Goal: Transaction & Acquisition: Purchase product/service

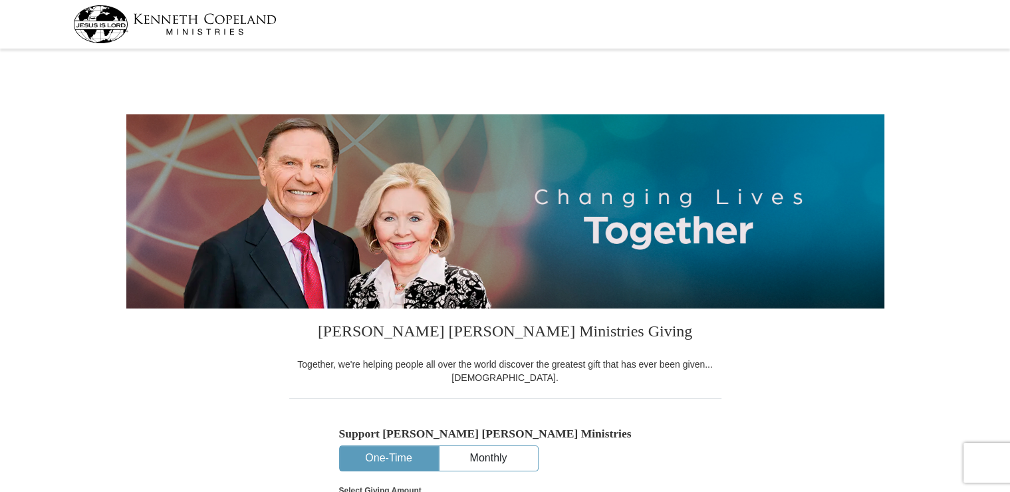
select select "GA"
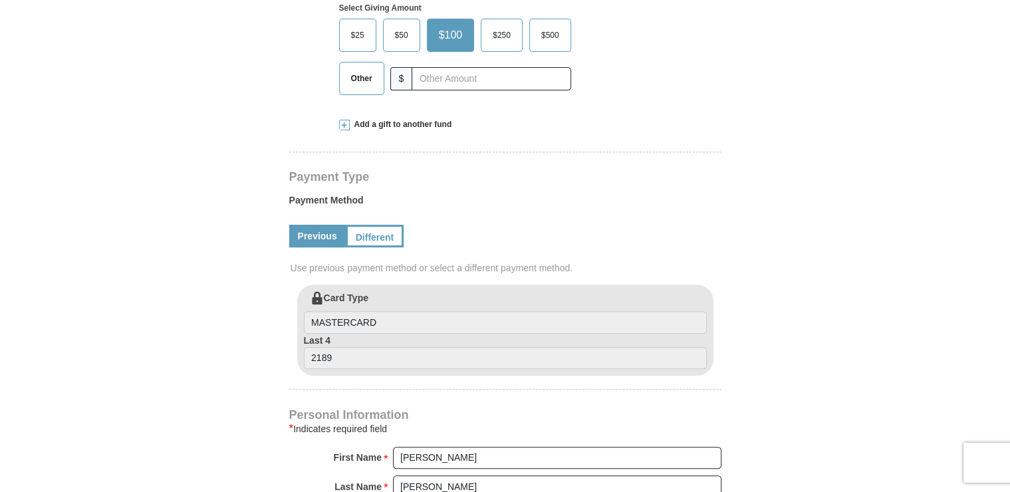
scroll to position [479, 0]
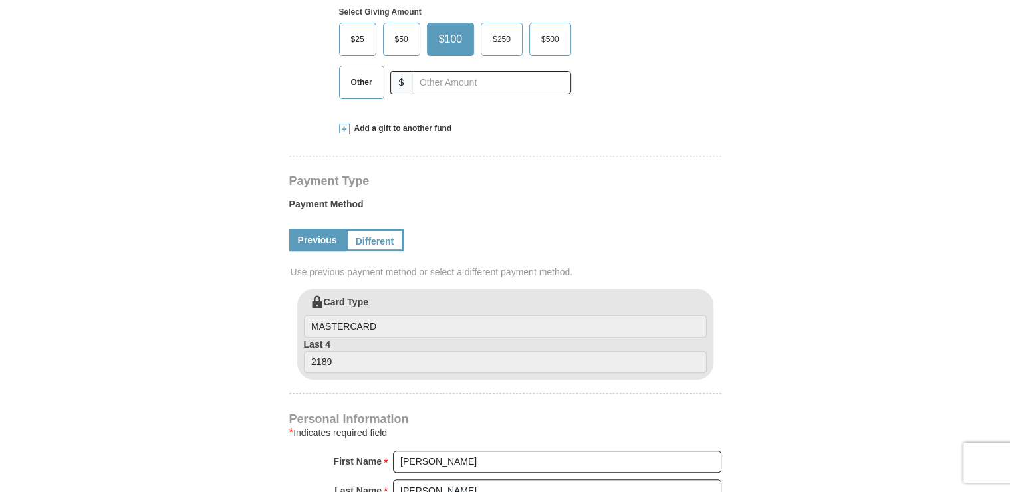
click at [398, 41] on span "$50" at bounding box center [401, 39] width 27 height 20
click at [0, 0] on input "$50" at bounding box center [0, 0] width 0 height 0
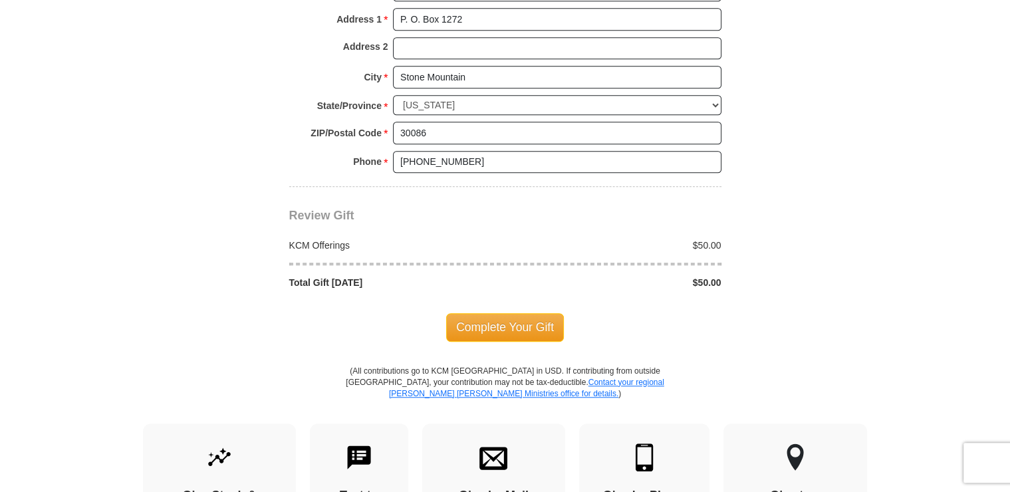
scroll to position [1069, 0]
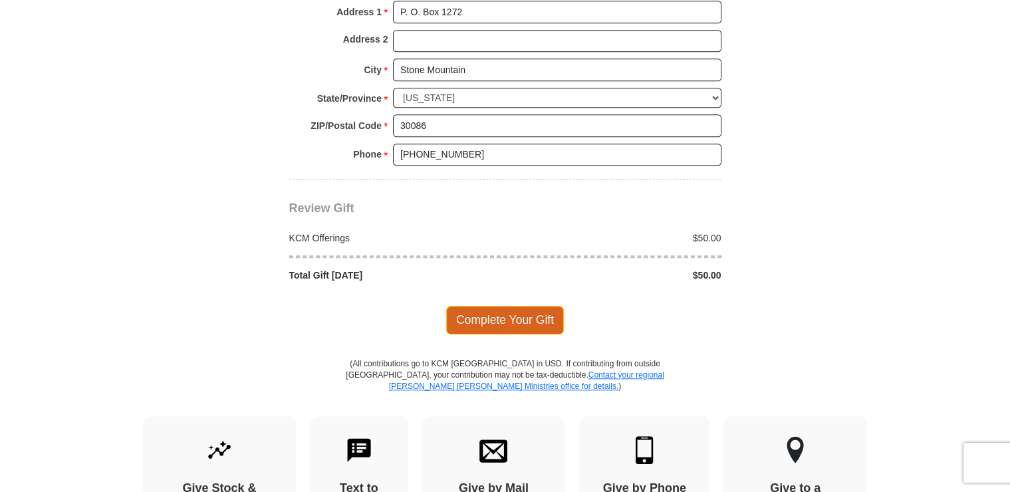
click at [483, 315] on span "Complete Your Gift" at bounding box center [505, 320] width 118 height 28
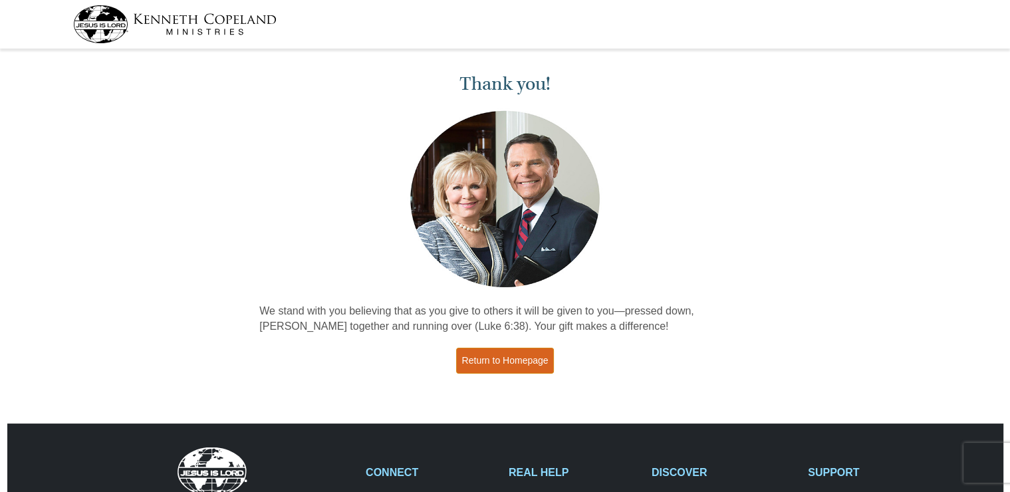
click at [499, 352] on link "Return to Homepage" at bounding box center [505, 361] width 98 height 26
